Goal: Contribute content: Add original content to the website for others to see

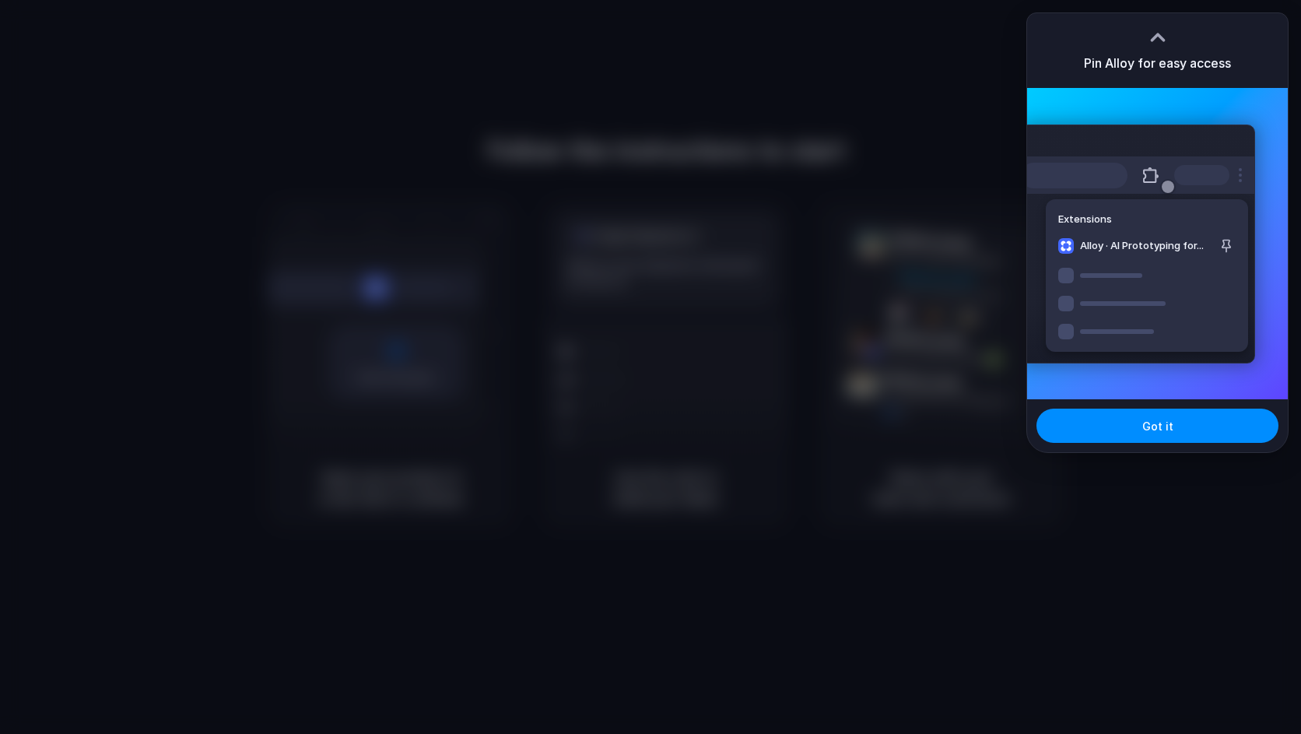
click at [1199, 13] on div "Pin Alloy for easy access" at bounding box center [1157, 50] width 261 height 75
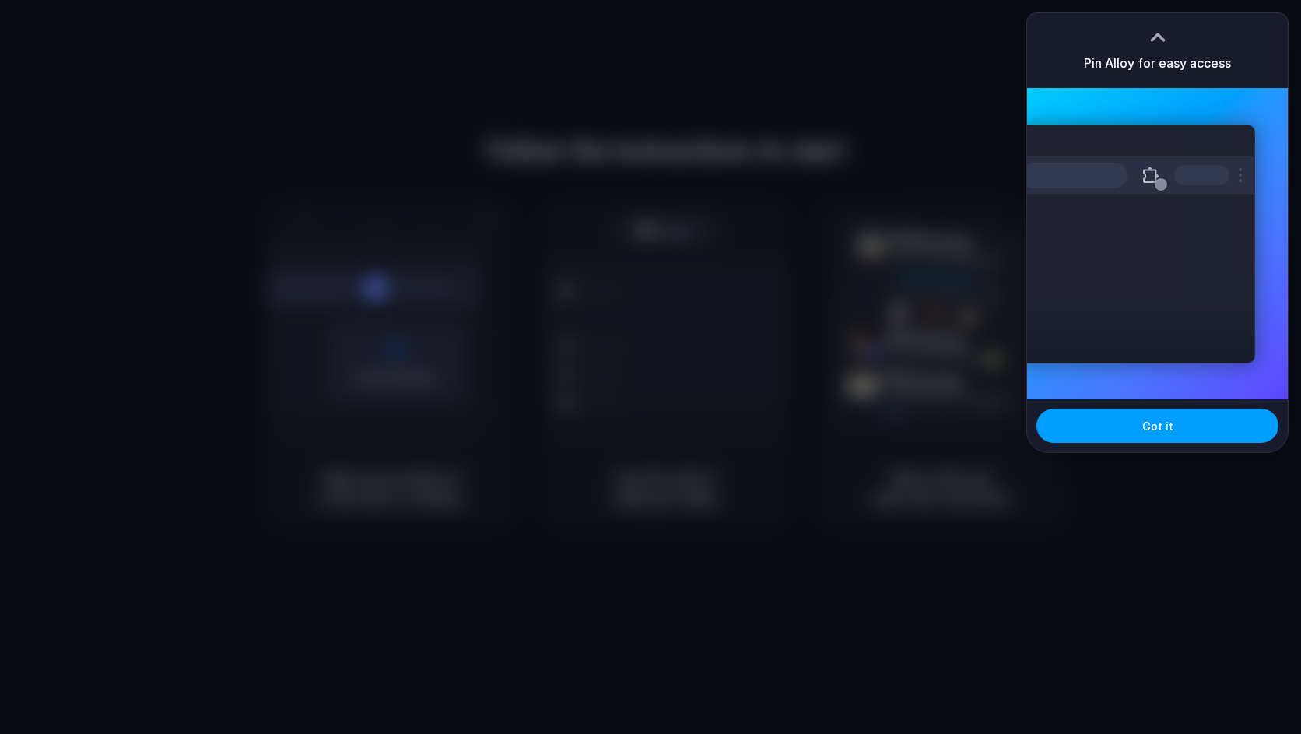
click at [1133, 423] on button "Got it" at bounding box center [1157, 425] width 242 height 34
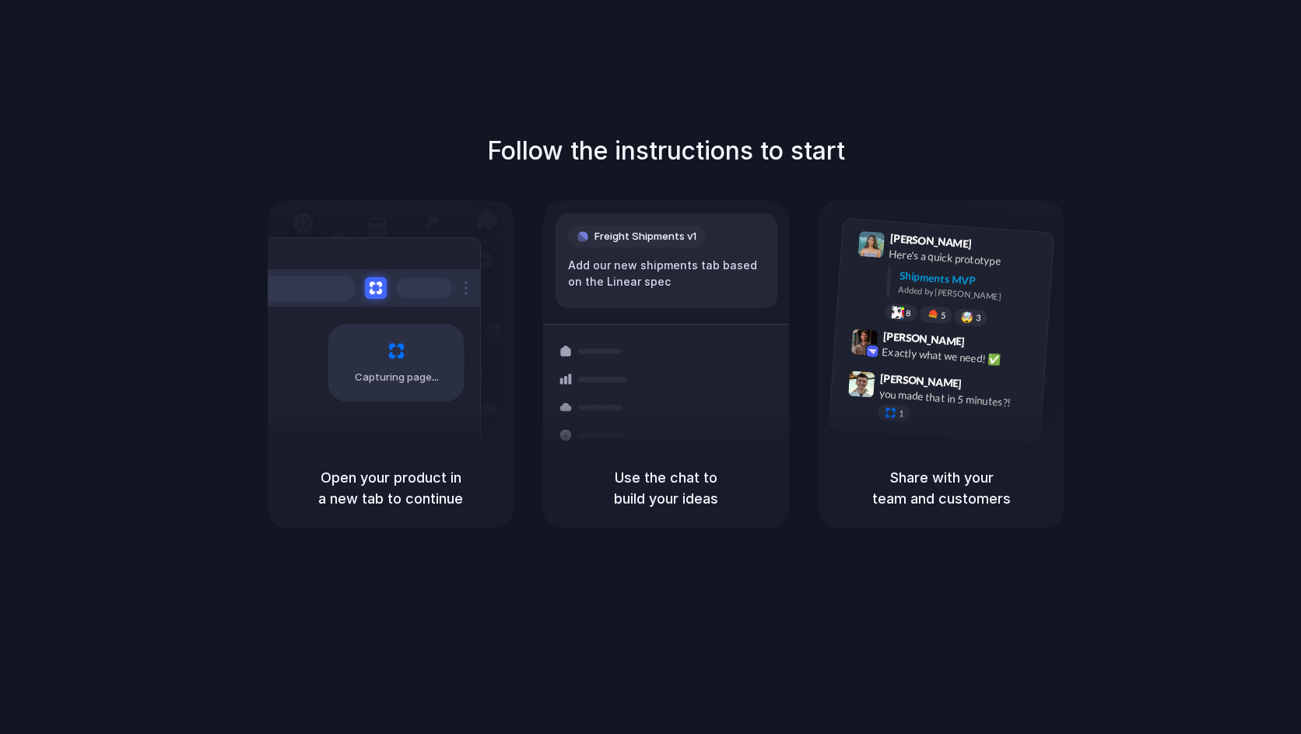
click at [706, 106] on div "Follow the instructions to start Capturing page Open your product in a new tab …" at bounding box center [666, 382] width 1332 height 765
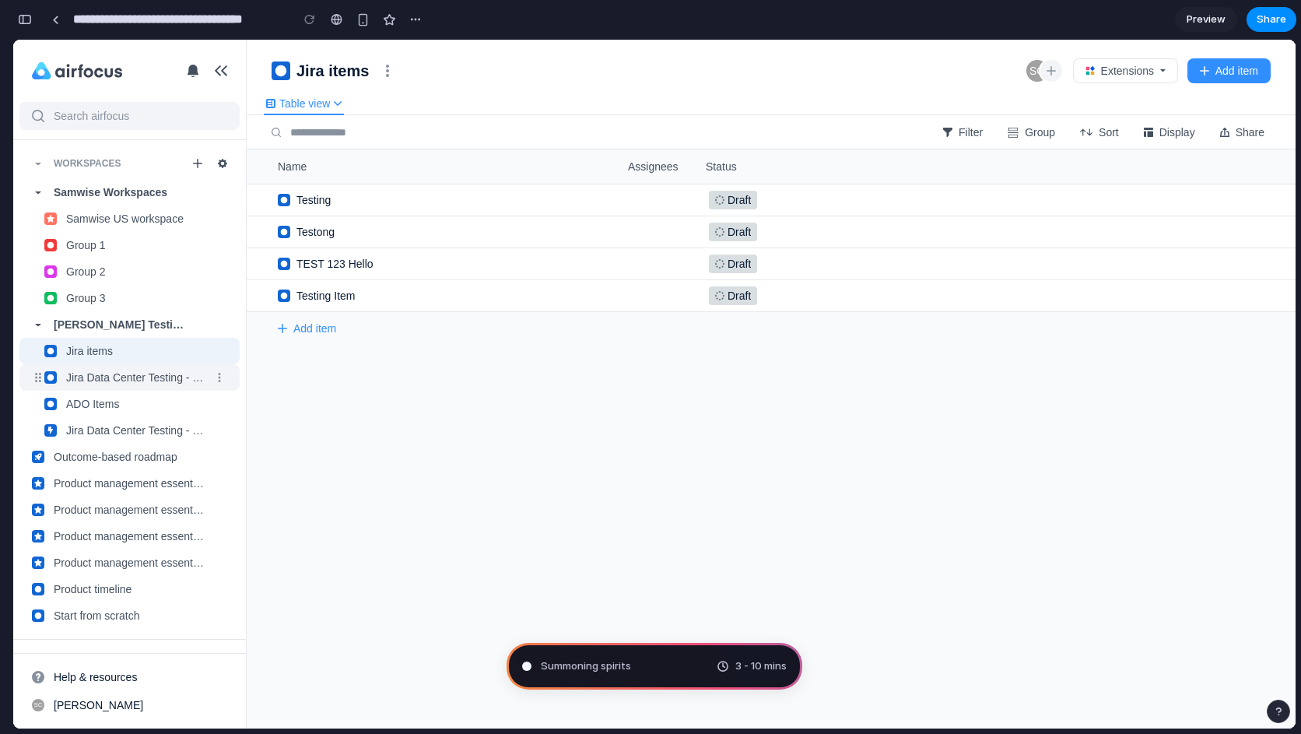
click at [75, 373] on div "add a new field called "product team" Warming up the silicon" at bounding box center [67, 325] width 162 height 557
click at [228, 387] on link "Jira Data Center Testing - Task -" at bounding box center [129, 377] width 233 height 26
click at [189, 383] on span "Jira Data Center Testing - Task" at bounding box center [135, 377] width 138 height 16
click at [149, 398] on div "ADO Items -" at bounding box center [129, 403] width 220 height 26
click at [139, 381] on span "Jira Data Center Testing - Task" at bounding box center [135, 377] width 138 height 16
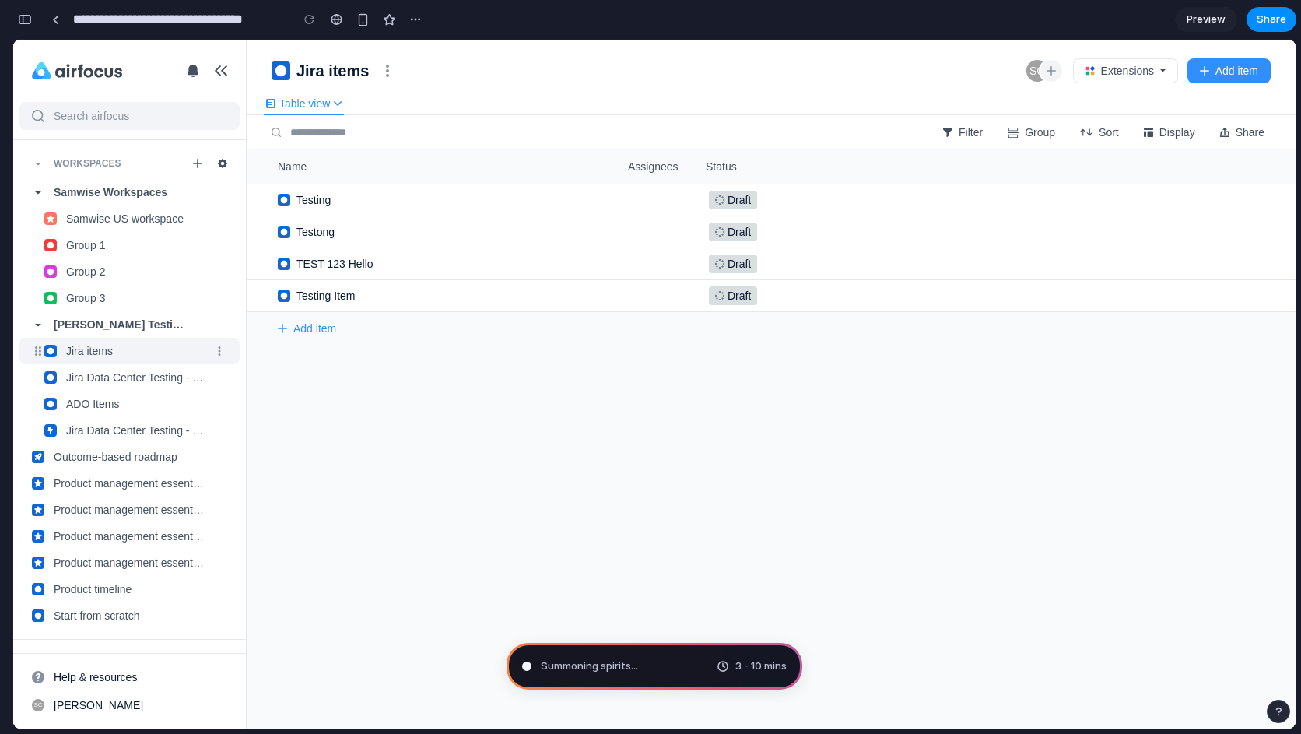
click at [146, 355] on div "Jira items -" at bounding box center [129, 351] width 220 height 26
click at [1114, 75] on span "Extensions" at bounding box center [1127, 71] width 53 height 16
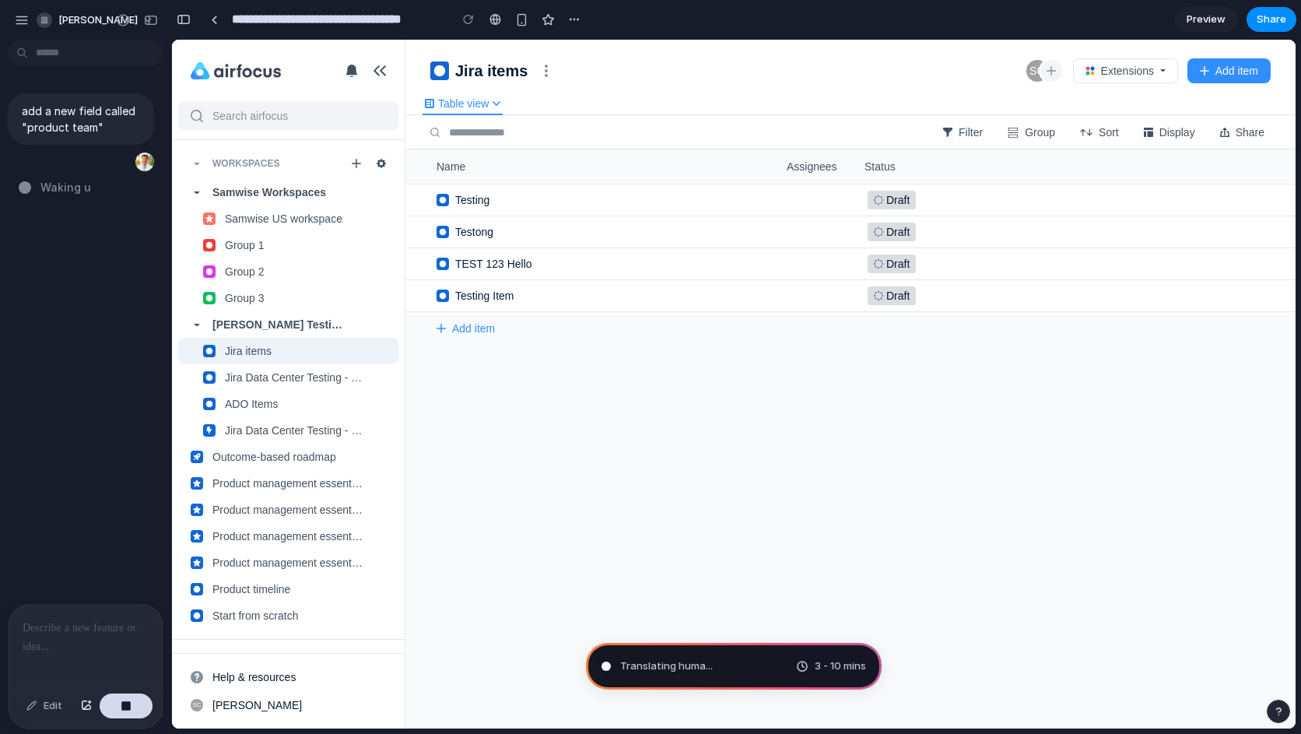
type input "**********"
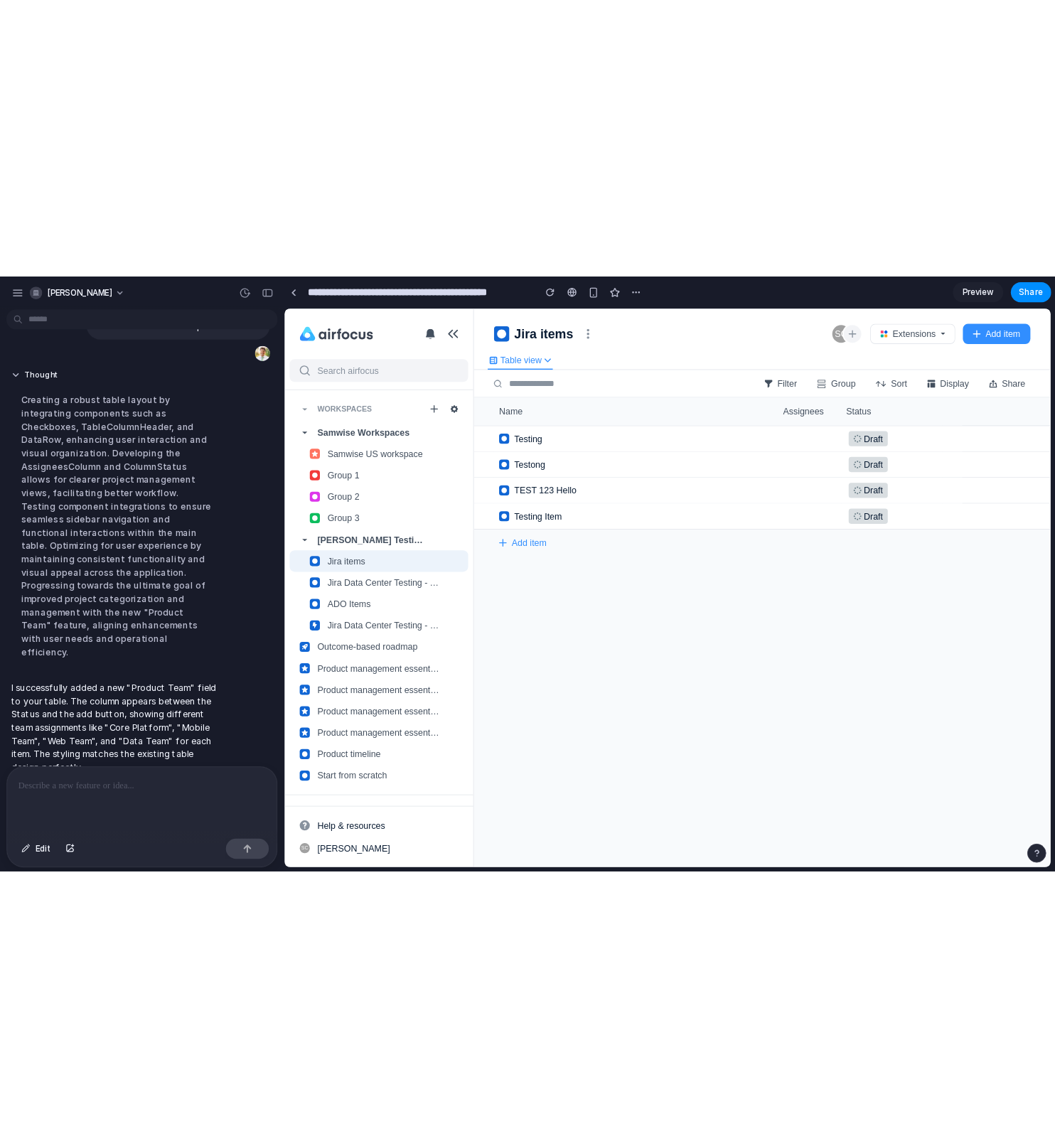
scroll to position [60, 0]
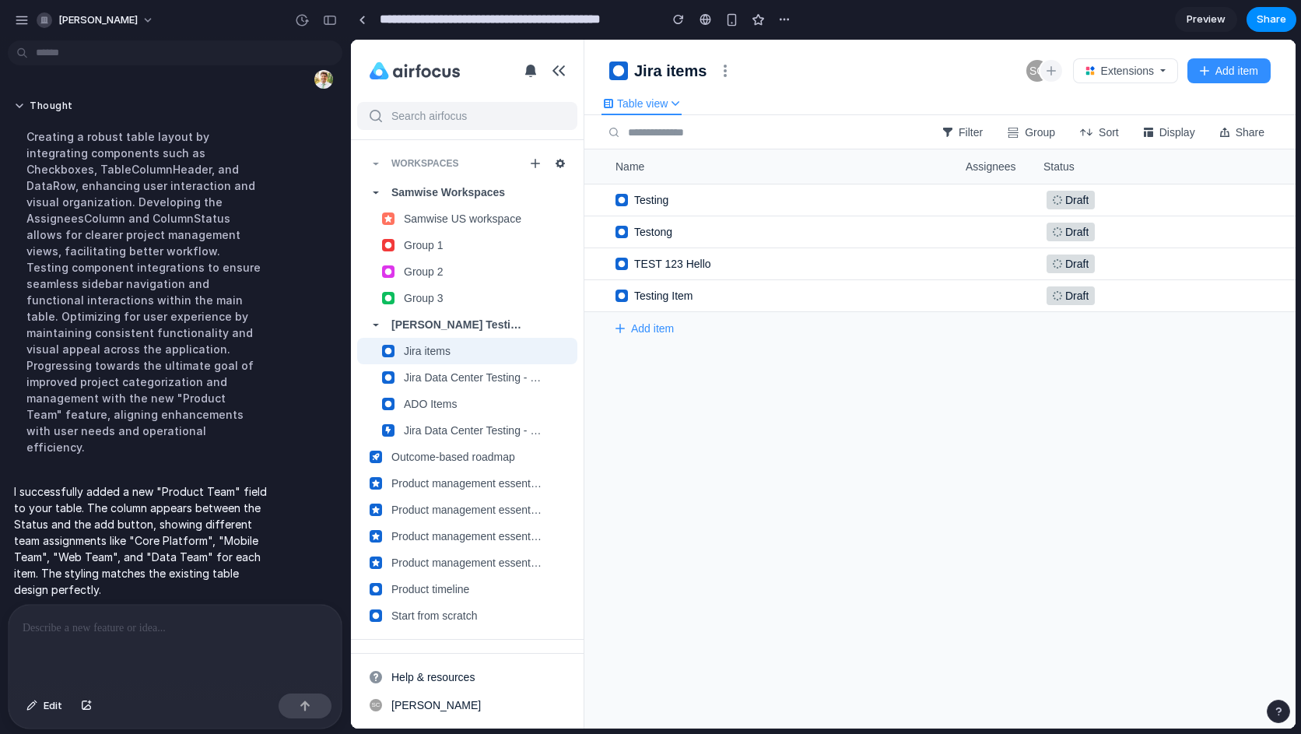
drag, startPoint x: 693, startPoint y: 27, endPoint x: 700, endPoint y: 37, distance: 11.7
click at [696, 33] on div "**********" at bounding box center [573, 19] width 446 height 28
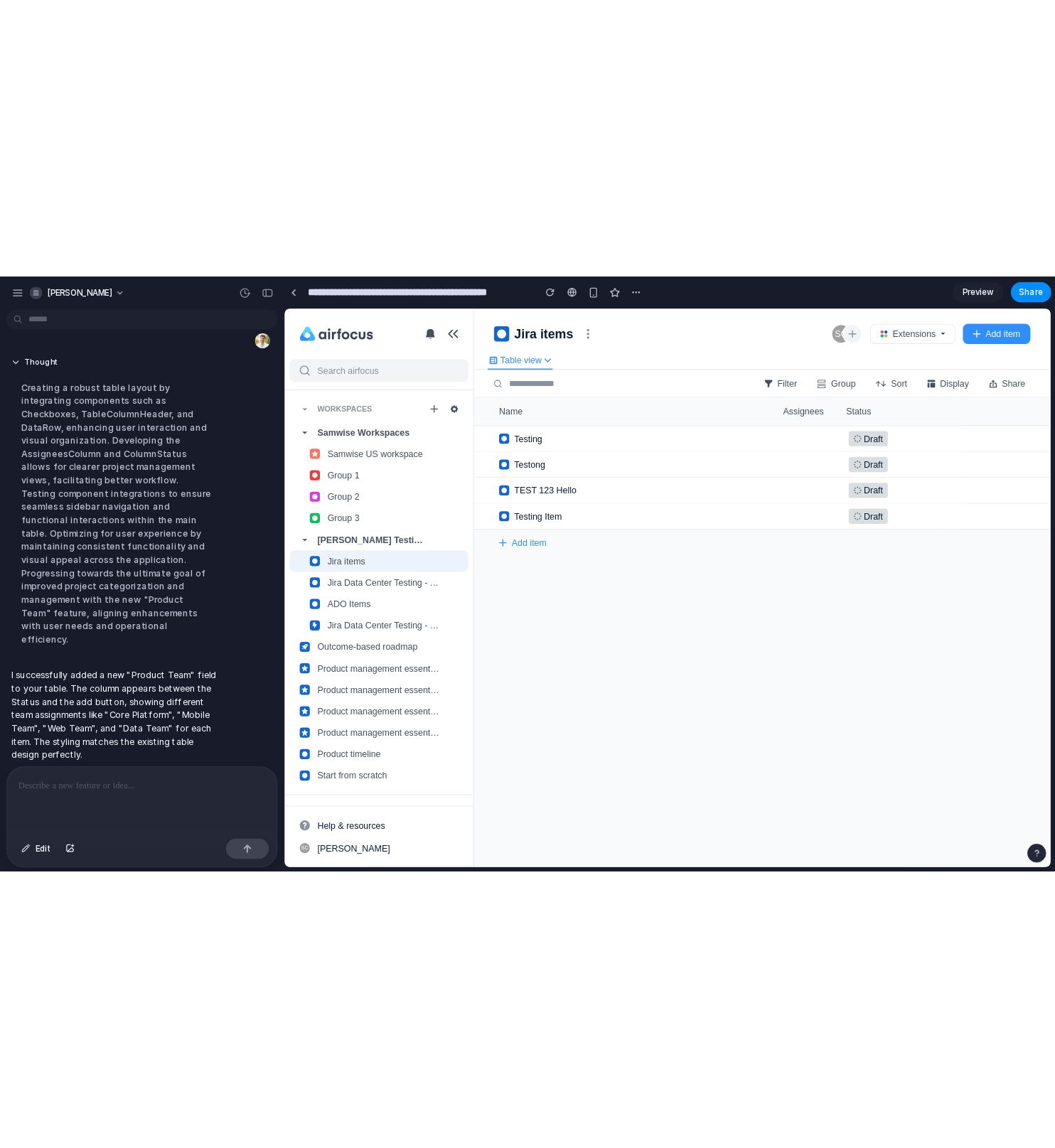
scroll to position [0, 0]
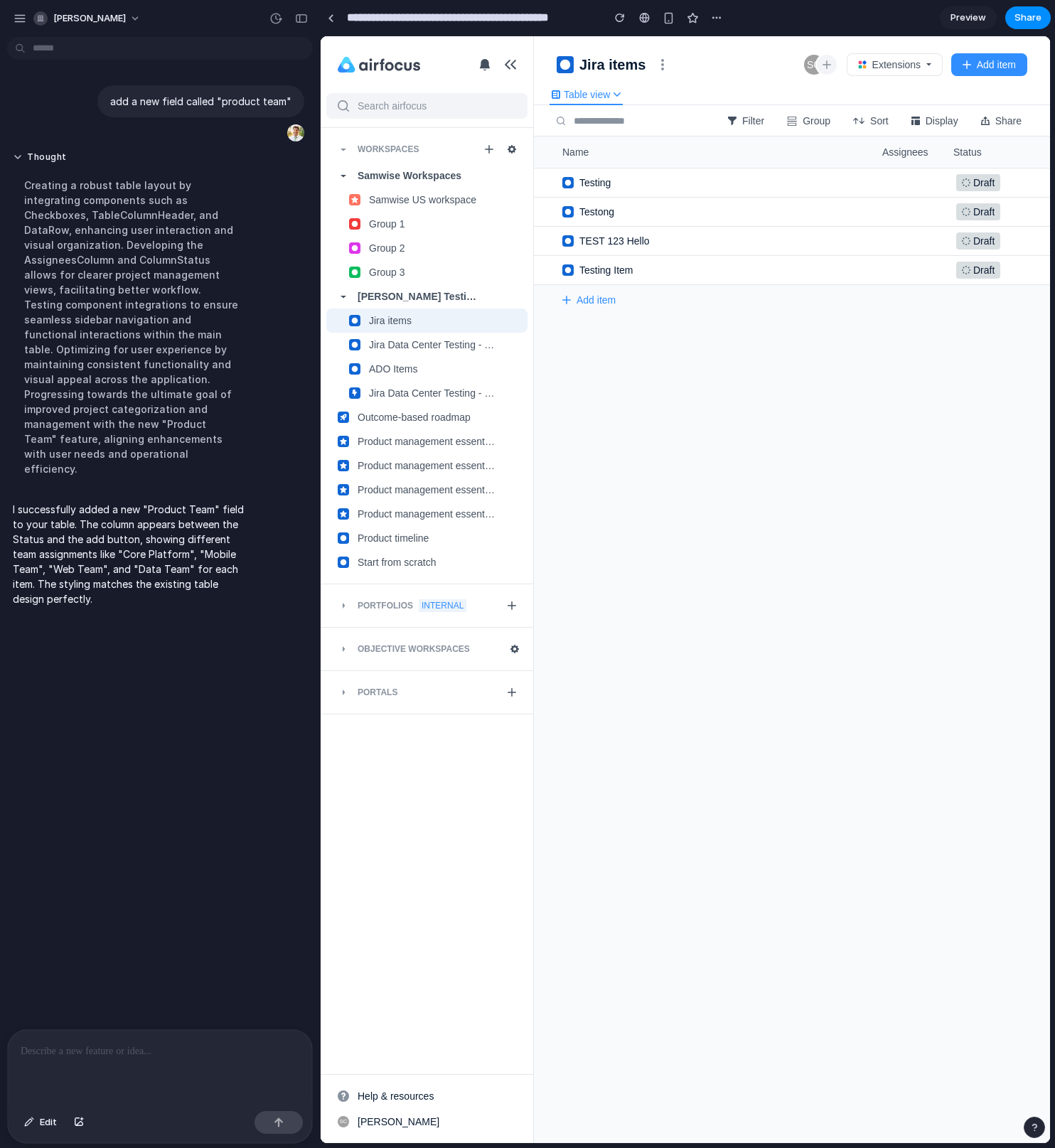
click at [962, 8] on link "Preview" at bounding box center [968, 17] width 57 height 23
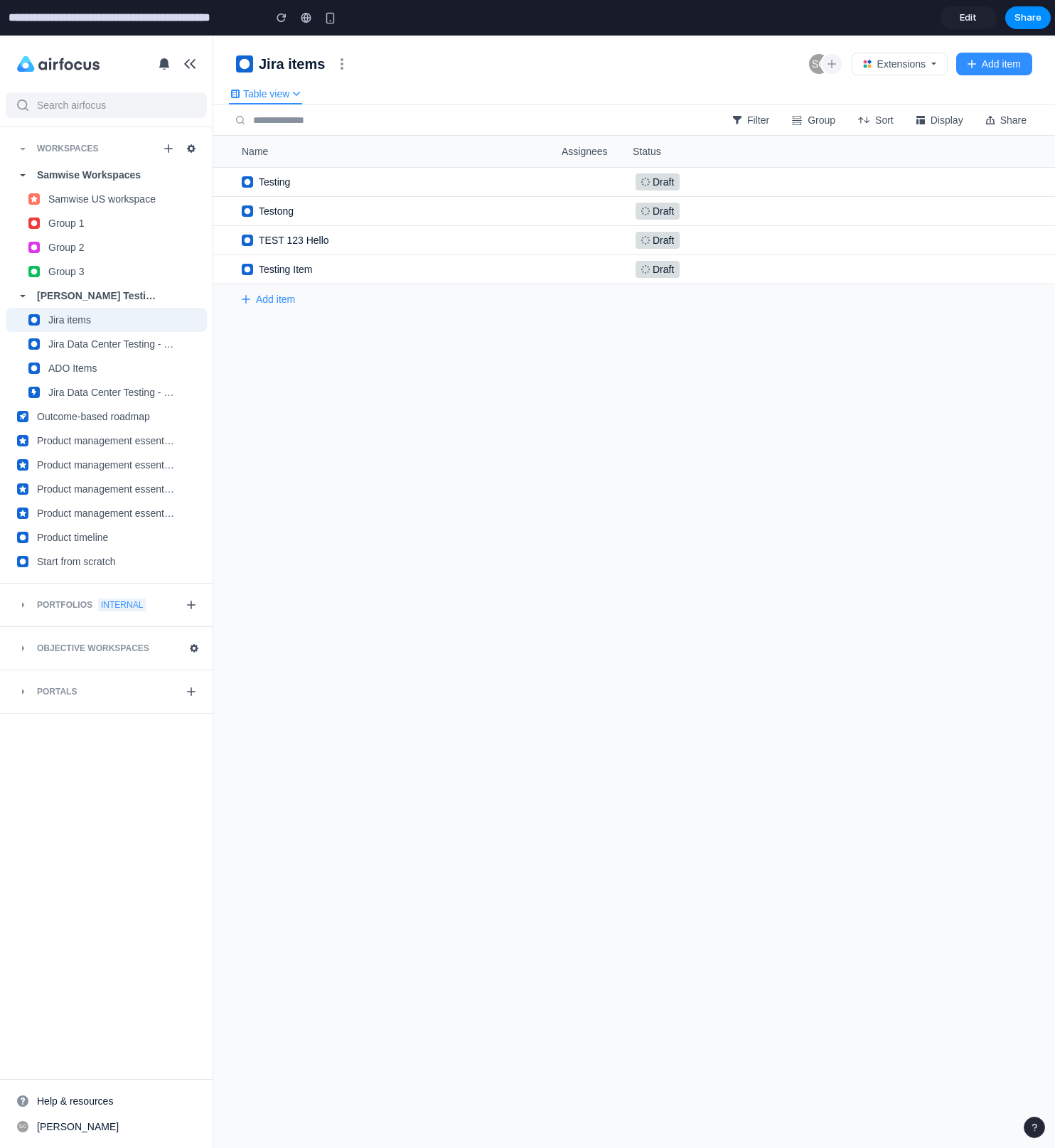
click at [966, 19] on span "Edit" at bounding box center [968, 18] width 17 height 15
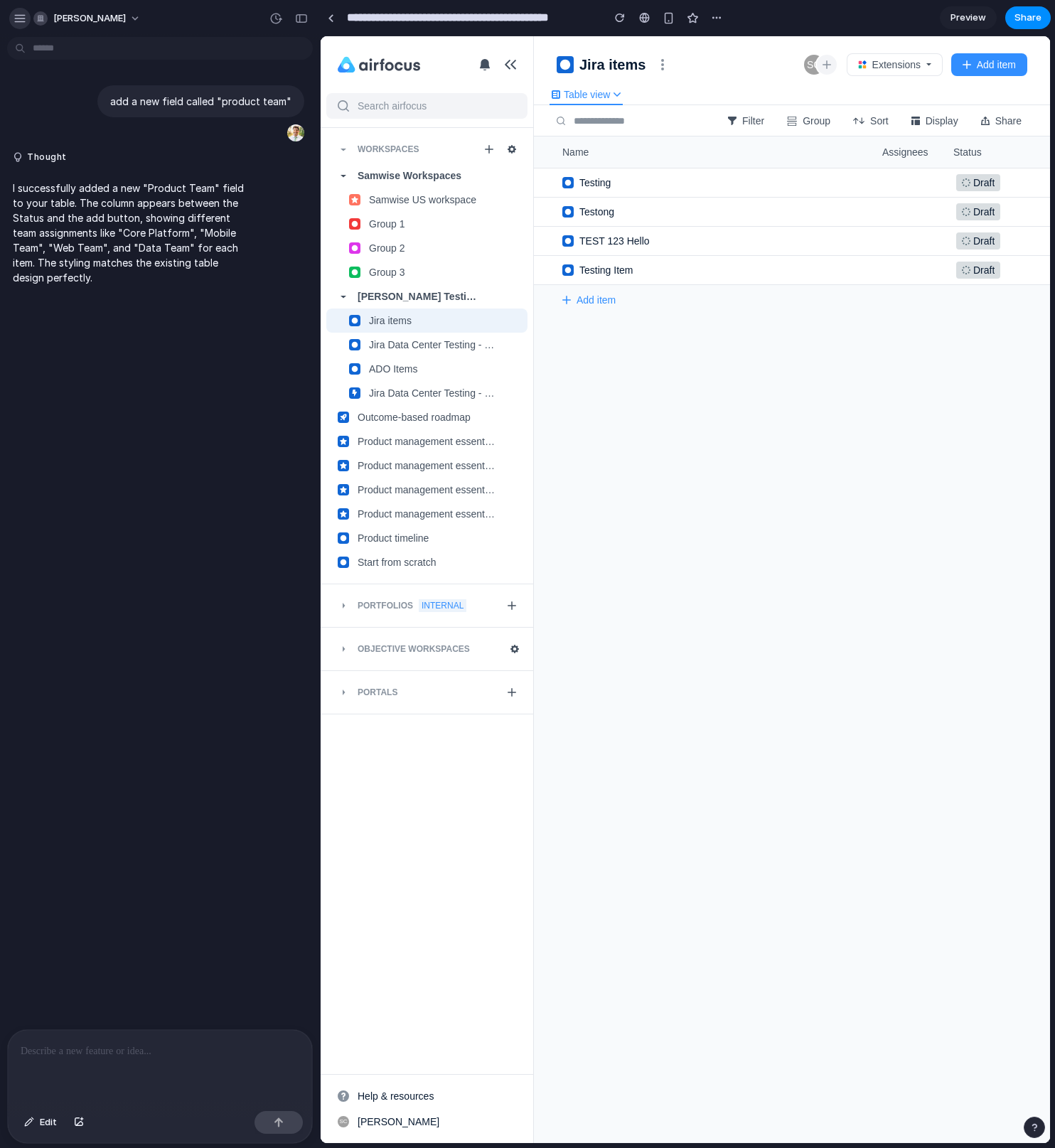
click at [21, 15] on div "button" at bounding box center [20, 18] width 13 height 13
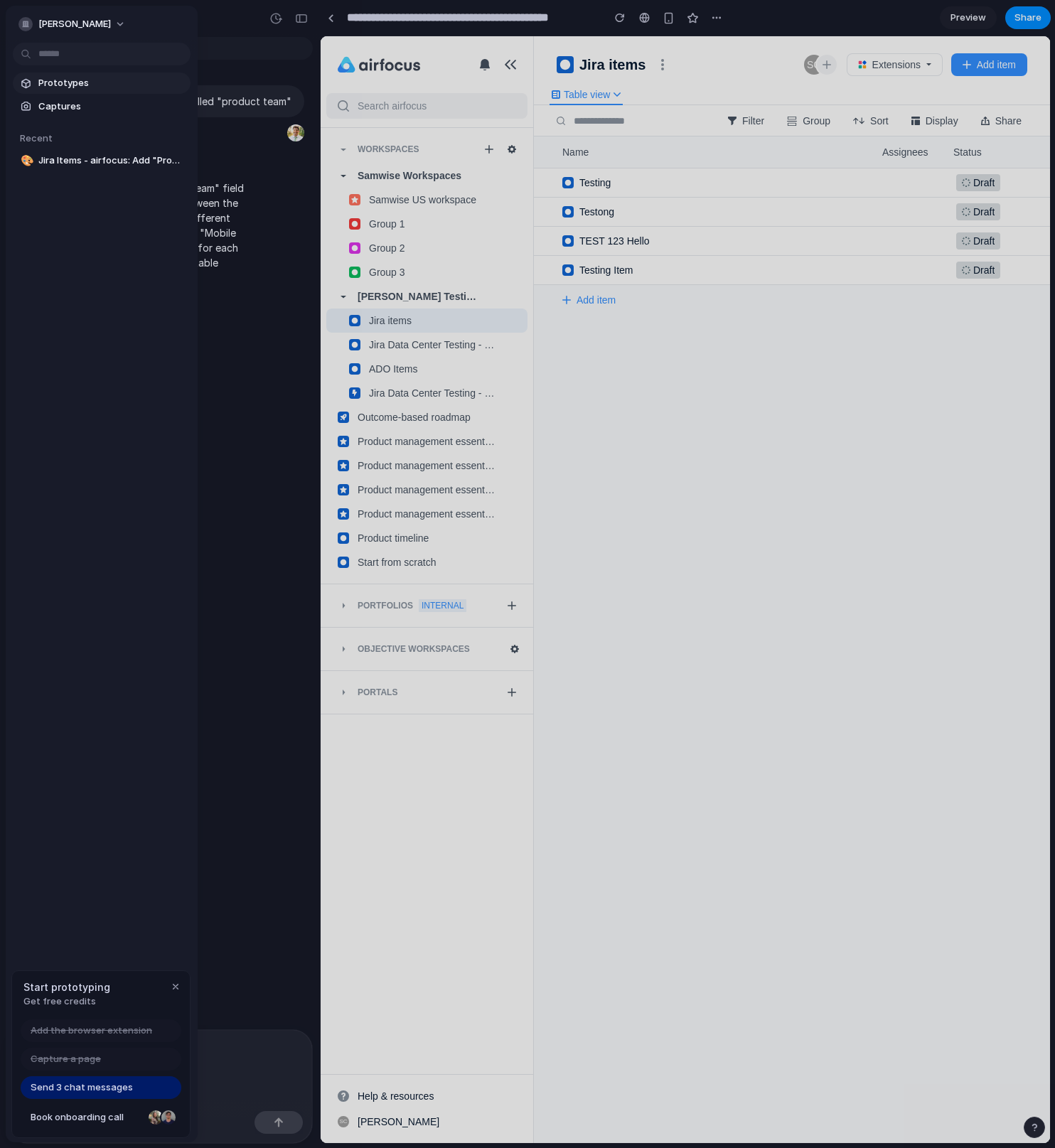
click at [80, 85] on span "Prototypes" at bounding box center [112, 83] width 146 height 15
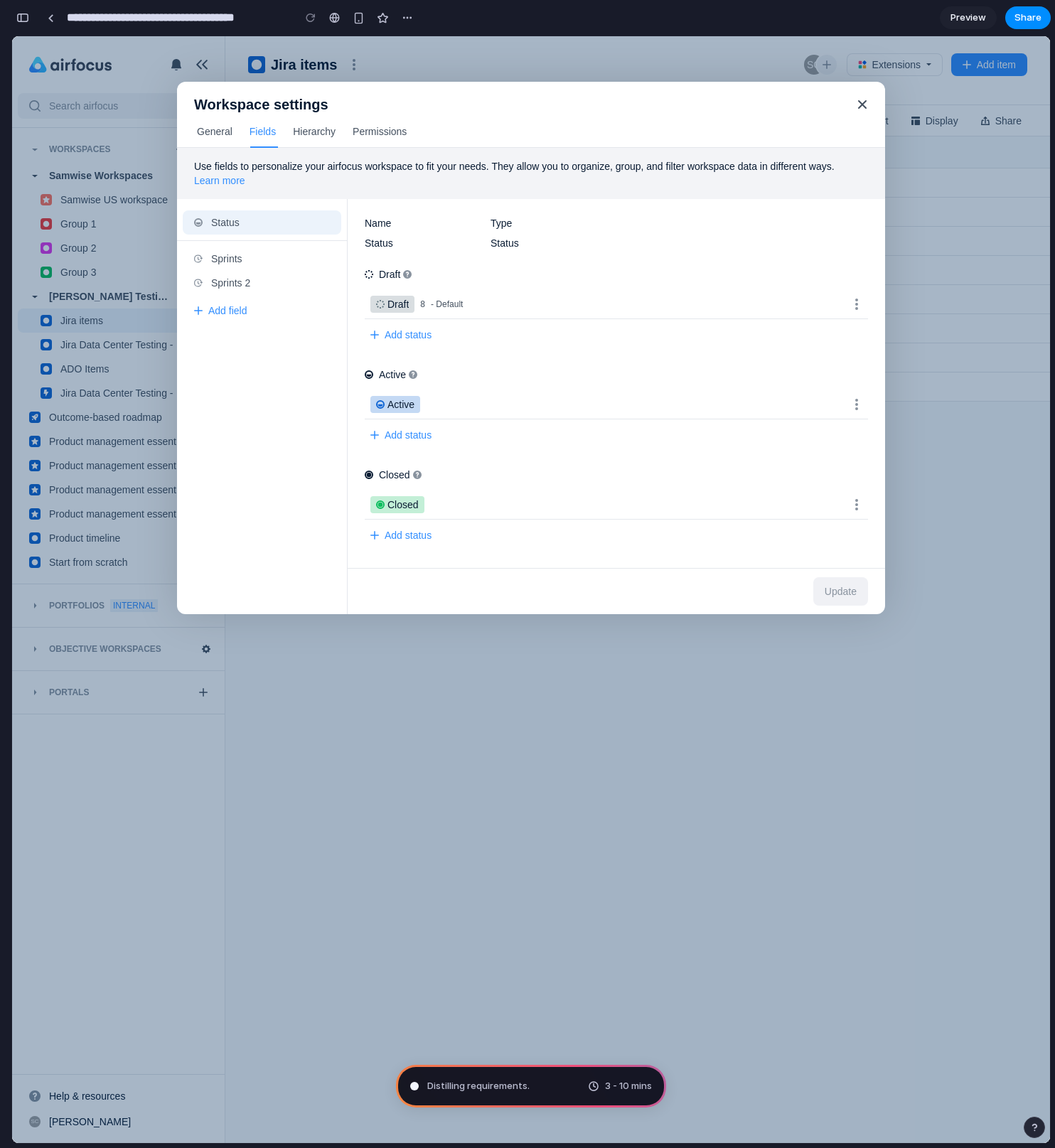
type input "**********"
